Goal: Communication & Community: Answer question/provide support

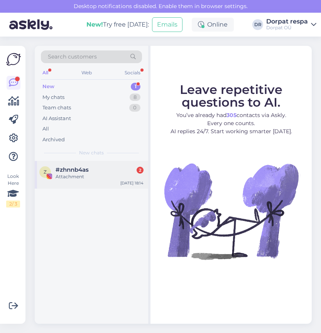
click at [95, 173] on div "Attachment" at bounding box center [99, 176] width 88 height 7
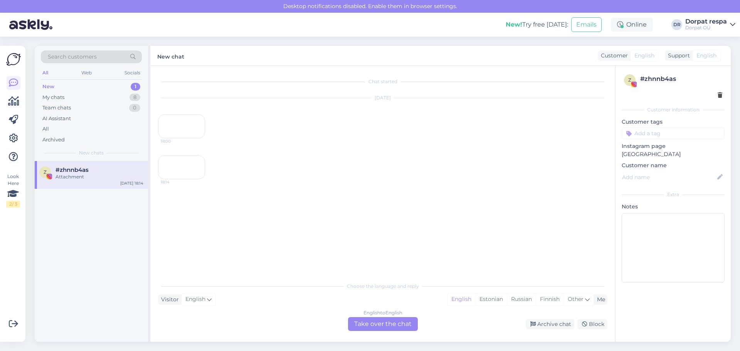
scroll to position [32, 0]
click at [320, 321] on div "English to English Take over the chat" at bounding box center [383, 324] width 70 height 14
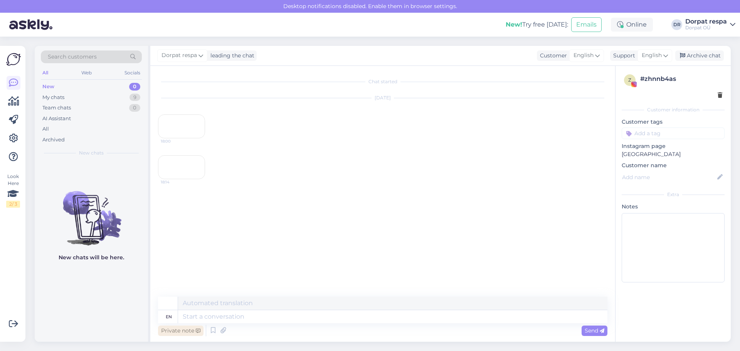
click at [178, 327] on div "Private note" at bounding box center [180, 331] width 45 height 10
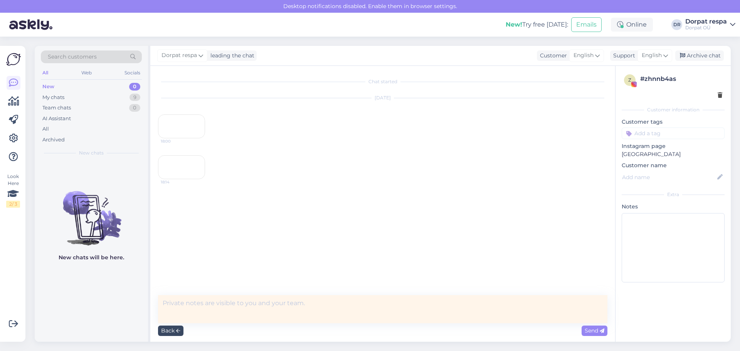
scroll to position [15, 0]
click at [67, 100] on div "My chats 9" at bounding box center [91, 97] width 101 height 11
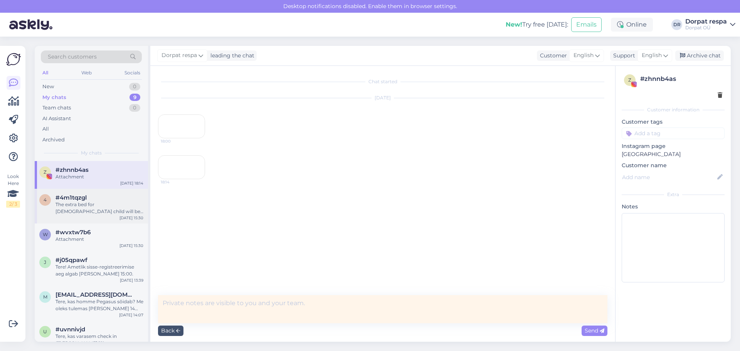
click at [94, 202] on div "The extra bed for [DEMOGRAPHIC_DATA] child will be 21€/night." at bounding box center [99, 208] width 88 height 14
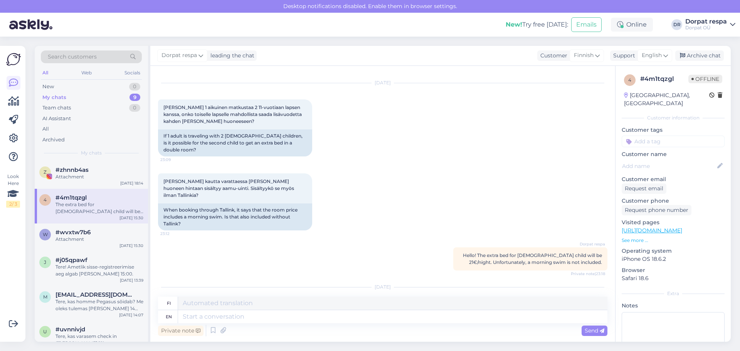
scroll to position [129, 0]
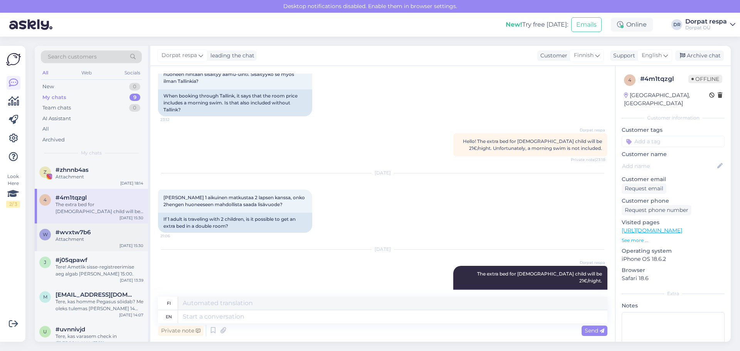
click at [87, 239] on div "Attachment" at bounding box center [99, 239] width 88 height 7
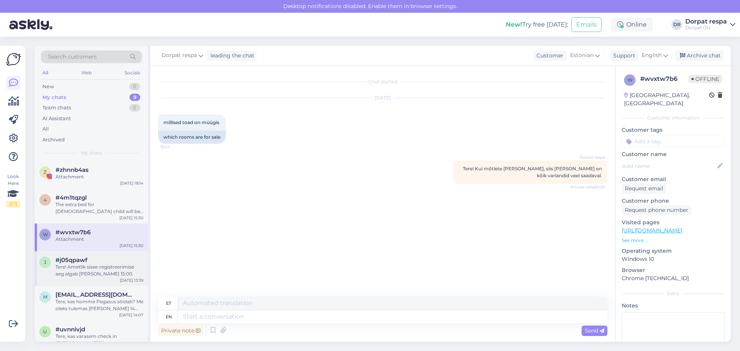
click at [62, 269] on div "Tere! Ametlik sisse-registreerimise aeg algab [PERSON_NAME] 15:00." at bounding box center [99, 271] width 88 height 14
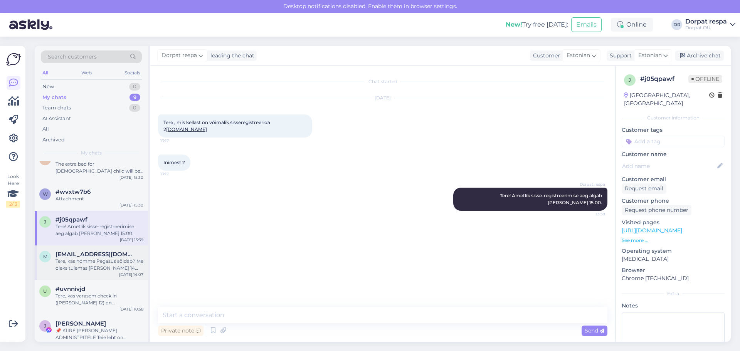
scroll to position [118, 0]
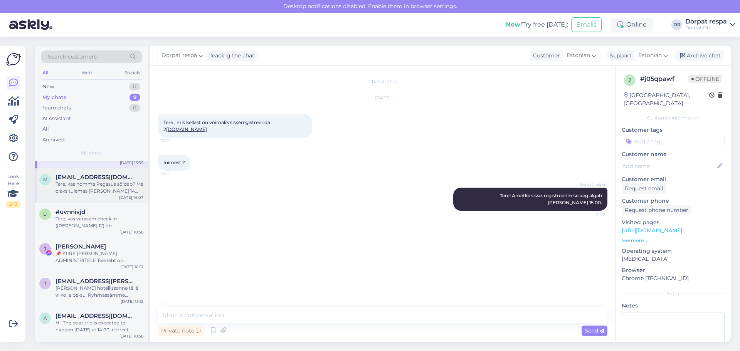
click at [101, 193] on div "Tere, kas homme Pegasus sõidab? Me oleks tulemas [PERSON_NAME] 14 väljuvale sõi…" at bounding box center [99, 188] width 88 height 14
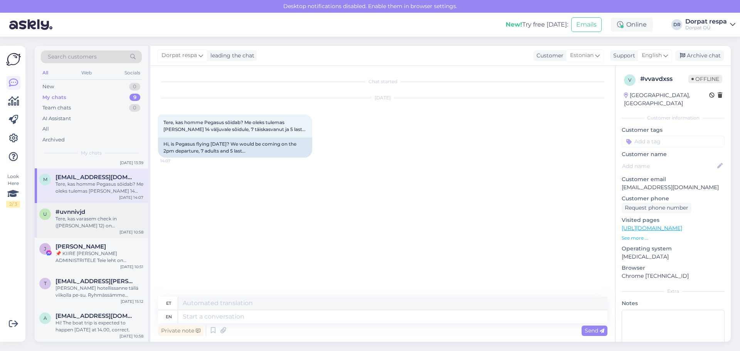
click at [98, 228] on div "Tere, kas varasem check in ([PERSON_NAME] 12) on [PERSON_NAME] võimalik?" at bounding box center [99, 222] width 88 height 14
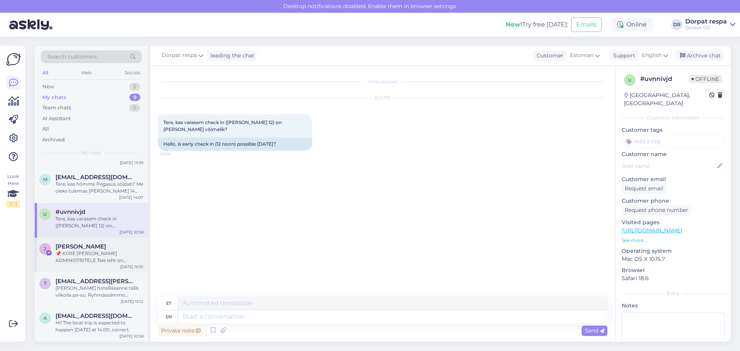
click at [84, 255] on div "📌 KIIRE [PERSON_NAME] ADMINISTRITELE Teie leht on rikkunud Meta kogukonna juhis…" at bounding box center [99, 257] width 88 height 14
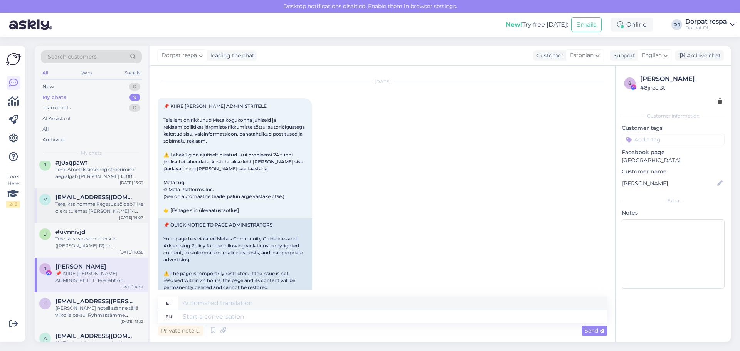
scroll to position [79, 0]
